Goal: Task Accomplishment & Management: Use online tool/utility

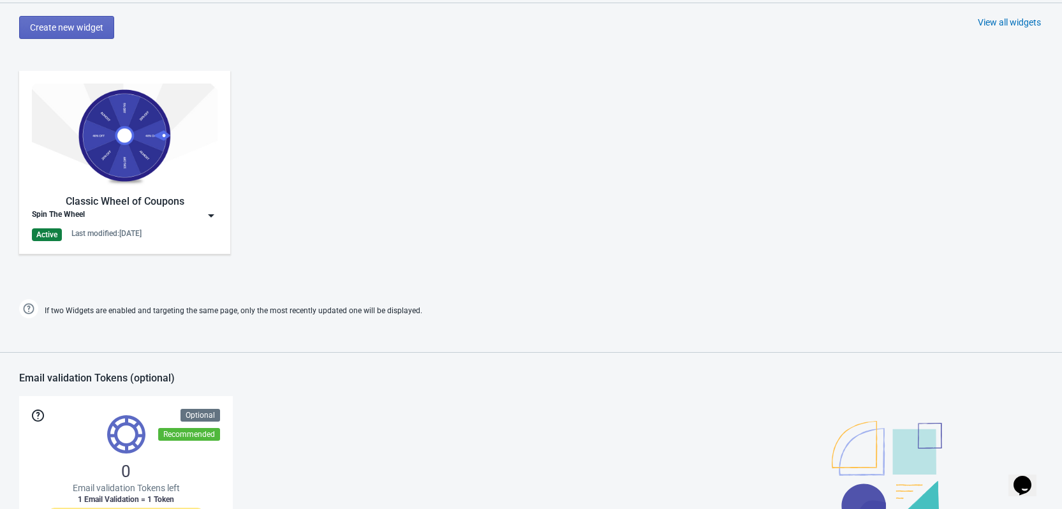
scroll to position [829, 0]
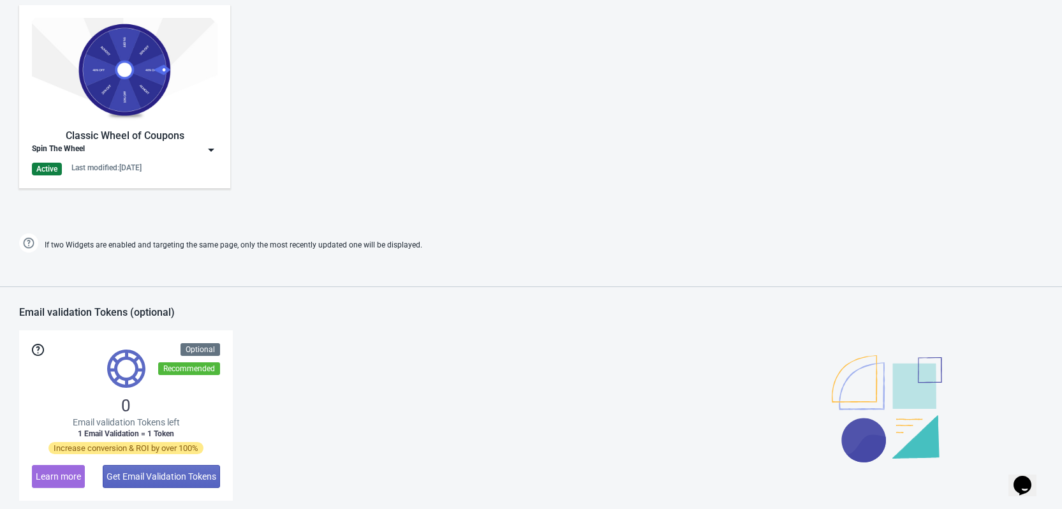
click at [164, 156] on div "Classic Wheel of Coupons Spin The Wheel Active Last modified: [DATE]" at bounding box center [125, 97] width 186 height 158
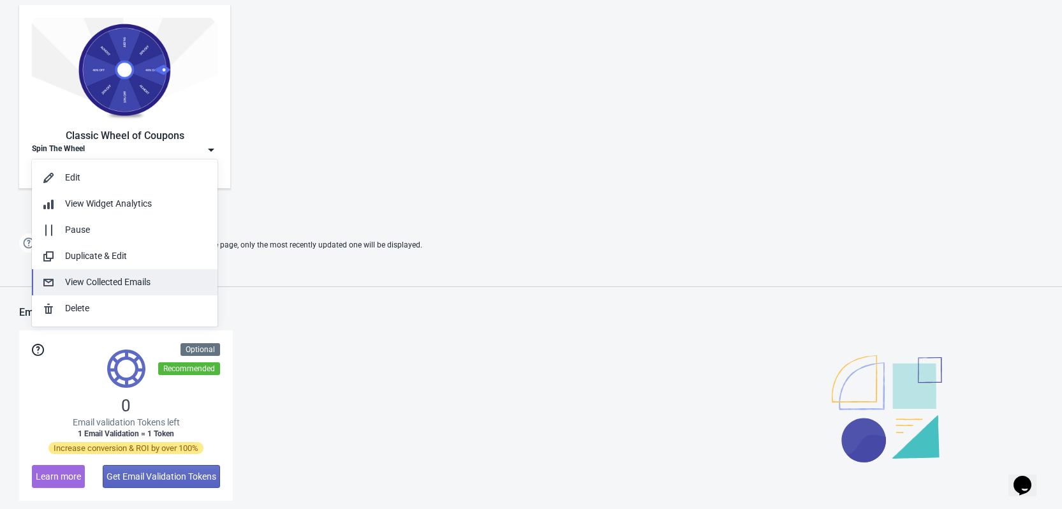
click at [134, 281] on div "View Collected Emails" at bounding box center [136, 282] width 142 height 13
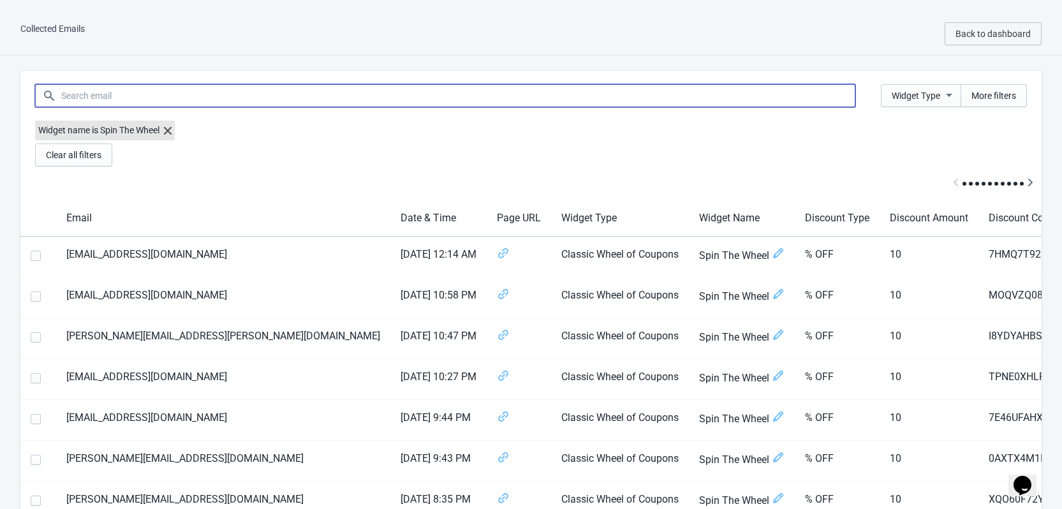
click at [172, 103] on input at bounding box center [458, 95] width 795 height 23
paste input "[EMAIL_ADDRESS][DOMAIN_NAME]"
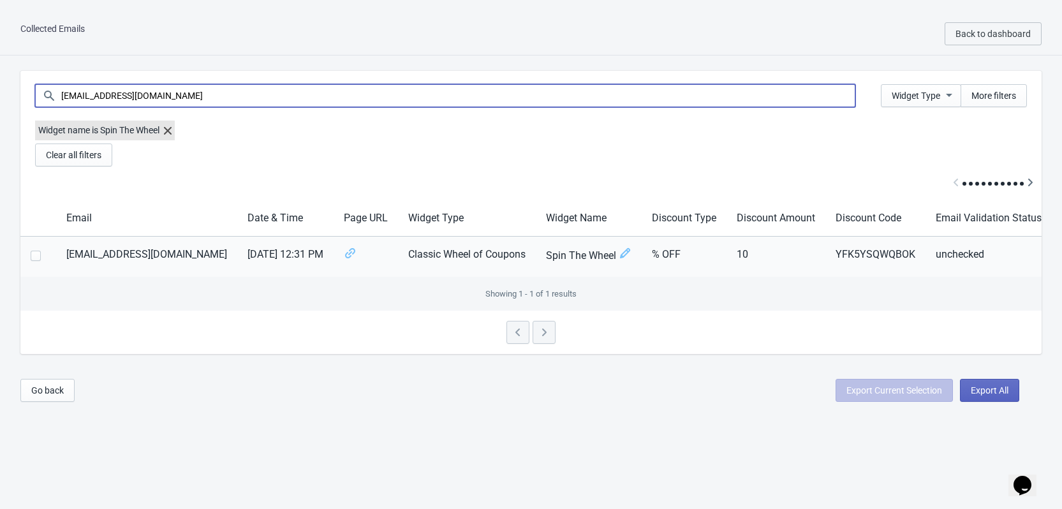
type input "[EMAIL_ADDRESS][DOMAIN_NAME]"
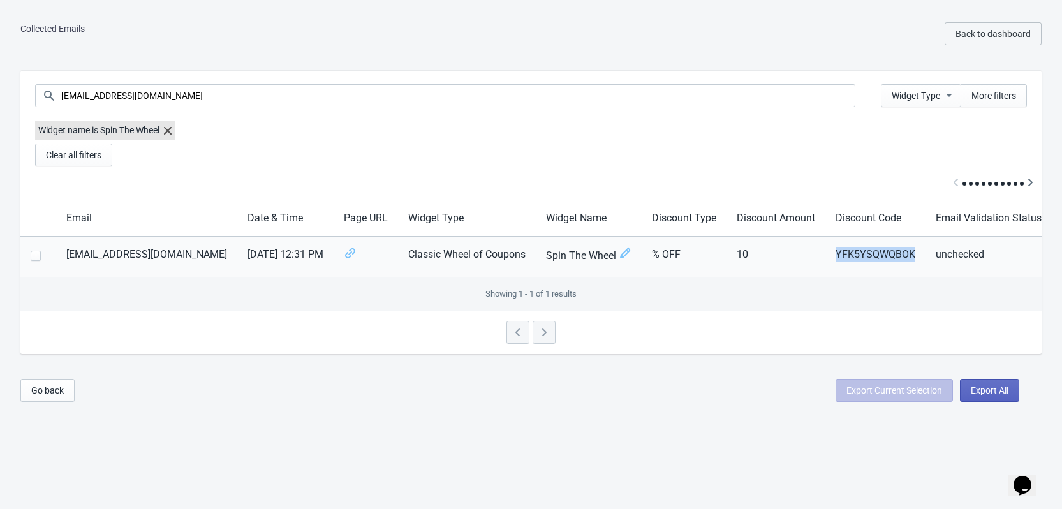
drag, startPoint x: 913, startPoint y: 248, endPoint x: 834, endPoint y: 262, distance: 81.1
click at [834, 262] on td "YFK5YSQWQBOK" at bounding box center [875, 257] width 100 height 41
copy td "YFK5YSQWQBOK"
